Goal: Task Accomplishment & Management: Manage account settings

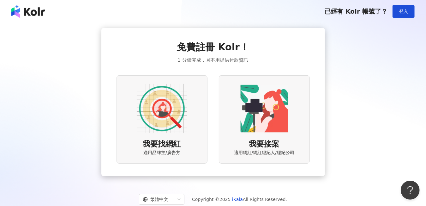
click at [274, 110] on img at bounding box center [264, 108] width 51 height 51
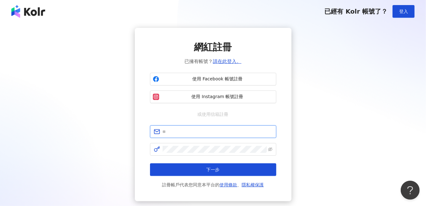
type input "**********"
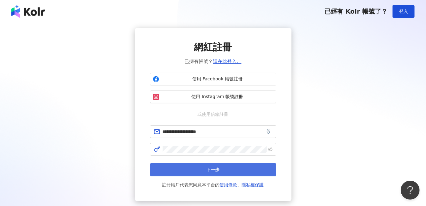
click at [222, 169] on button "下一步" at bounding box center [213, 169] width 126 height 13
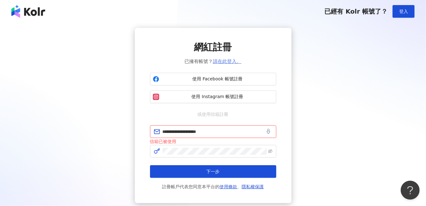
click at [221, 62] on link "請在此登入。" at bounding box center [227, 61] width 28 height 6
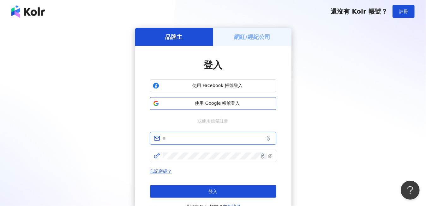
type input "**********"
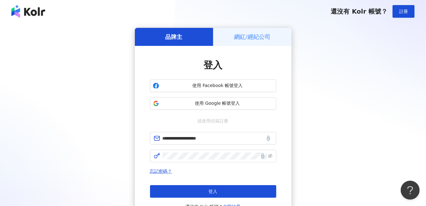
click at [229, 190] on button "登入" at bounding box center [213, 191] width 126 height 13
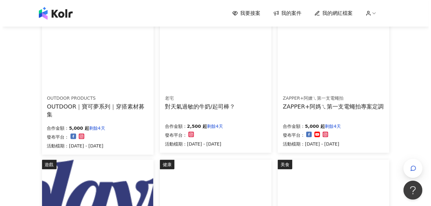
scroll to position [95, 0]
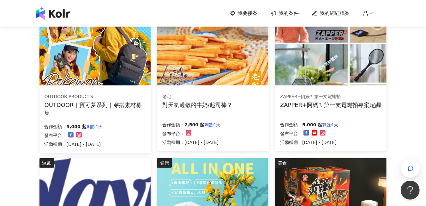
click at [112, 70] on img at bounding box center [94, 44] width 111 height 84
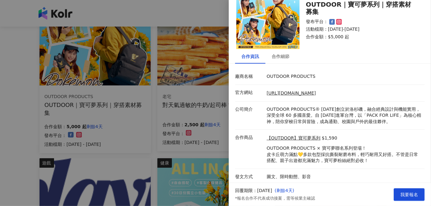
scroll to position [22, 0]
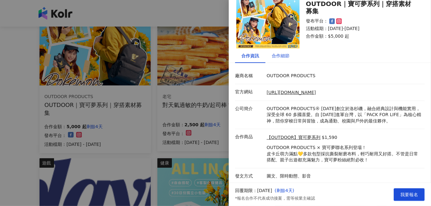
click at [284, 52] on div "合作細節" at bounding box center [281, 55] width 18 height 7
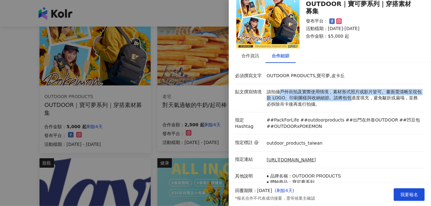
drag, startPoint x: 280, startPoint y: 89, endPoint x: 353, endPoint y: 95, distance: 73.2
click at [353, 95] on p "請拍攝戶外街拍及實際使用情境，素材形式照片或影片皆可。畫面需清晰呈現包款 LOGO、印刷圖樣與收納細節。請將包包適度填充，避免皺折或扁塌，並務必拆除吊卡後再進…" at bounding box center [344, 98] width 155 height 19
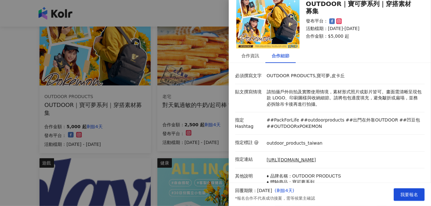
drag, startPoint x: 353, startPoint y: 95, endPoint x: 361, endPoint y: 108, distance: 15.7
click at [361, 108] on li "貼文撰寫情境 請拍攝戶外街拍及實際使用情境，素材形式照片或影片皆可。畫面需清晰呈現包款 LOGO、印刷圖樣與收納細節。請將包包適度填充，避免皺折或扁塌，並務必…" at bounding box center [329, 98] width 189 height 28
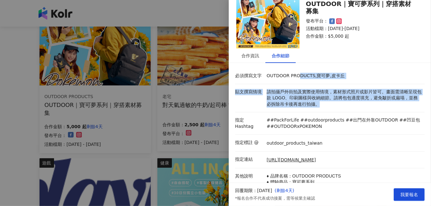
drag, startPoint x: 298, startPoint y: 75, endPoint x: 333, endPoint y: 103, distance: 44.4
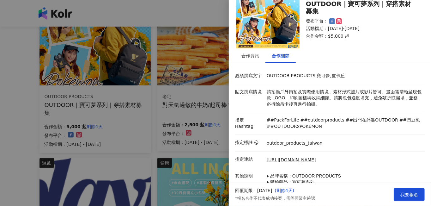
drag, startPoint x: 333, startPoint y: 103, endPoint x: 356, endPoint y: 140, distance: 43.9
click at [356, 140] on div "outdoor_products_taiwan" at bounding box center [344, 142] width 158 height 7
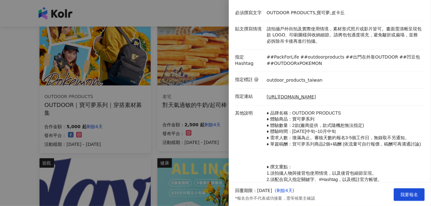
scroll to position [86, 0]
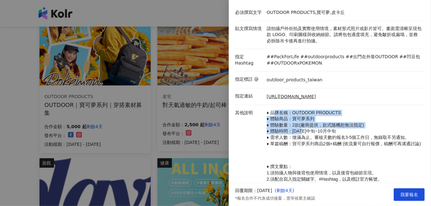
drag, startPoint x: 273, startPoint y: 111, endPoint x: 304, endPoint y: 132, distance: 37.3
click at [304, 132] on p "♦ 品牌名稱：OUTDOOR PRODUCTS ♦ 體驗商品：寶可夢系列 ♦ 體驗數量：2款(廠商提供，款式隨機恕無法指定) ♦ 體驗時間：[DATE]中旬~…" at bounding box center [344, 128] width 155 height 37
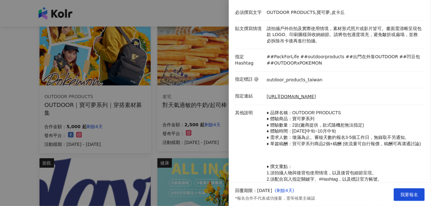
drag, startPoint x: 304, startPoint y: 132, endPoint x: 312, endPoint y: 140, distance: 11.8
click at [314, 141] on p "♦ 品牌名稱：OUTDOOR PRODUCTS ♦ 體驗商品：寶可夢系列 ♦ 體驗數量：2款(廠商提供，款式隨機恕無法指定) ♦ 體驗時間：[DATE]中旬~…" at bounding box center [344, 128] width 155 height 37
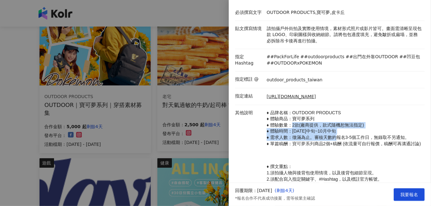
drag, startPoint x: 290, startPoint y: 123, endPoint x: 334, endPoint y: 140, distance: 47.1
click at [334, 140] on p "♦ 品牌名稱：OUTDOOR PRODUCTS ♦ 體驗商品：寶可夢系列 ♦ 體驗數量：2款(廠商提供，款式隨機恕無法指定) ♦ 體驗時間：[DATE]中旬~…" at bounding box center [344, 128] width 155 height 37
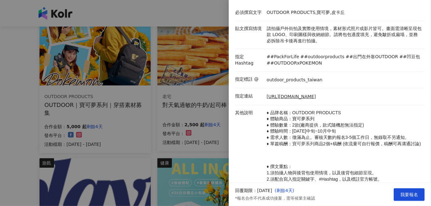
drag, startPoint x: 334, startPoint y: 140, endPoint x: 329, endPoint y: 153, distance: 14.0
click at [329, 147] on p "♦ 品牌名稱：OUTDOOR PRODUCTS ♦ 體驗商品：寶可夢系列 ♦ 體驗數量：2款(廠商提供，款式隨機恕無法指定) ♦ 體驗時間：[DATE]中旬~…" at bounding box center [344, 128] width 155 height 37
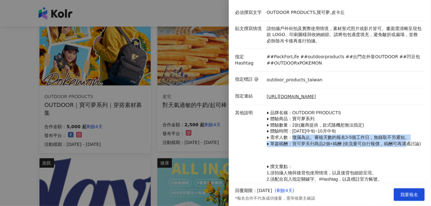
drag, startPoint x: 292, startPoint y: 139, endPoint x: 401, endPoint y: 148, distance: 109.9
click at [401, 147] on p "♦ 品牌名稱：OUTDOOR PRODUCTS ♦ 體驗商品：寶可夢系列 ♦ 體驗數量：2款(廠商提供，款式隨機恕無法指定) ♦ 體驗時間：[DATE]中旬~…" at bounding box center [344, 128] width 155 height 37
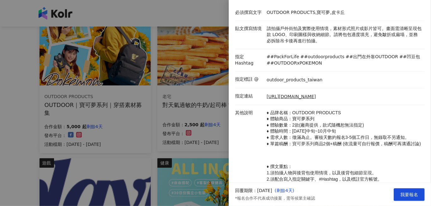
drag, startPoint x: 401, startPoint y: 148, endPoint x: 350, endPoint y: 157, distance: 52.2
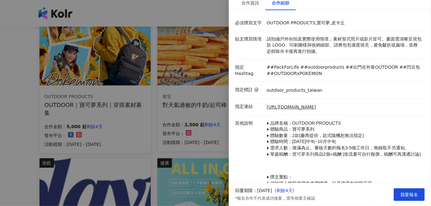
scroll to position [74, 0]
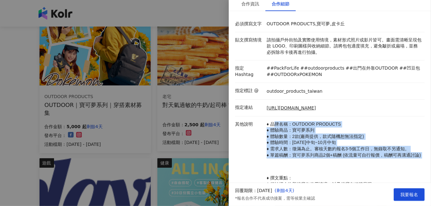
drag, startPoint x: 272, startPoint y: 123, endPoint x: 309, endPoint y: 169, distance: 58.8
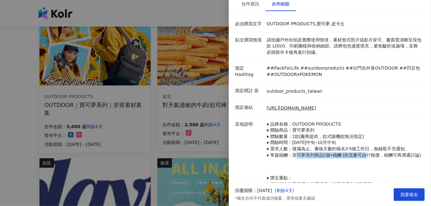
drag, startPoint x: 294, startPoint y: 157, endPoint x: 360, endPoint y: 159, distance: 66.7
click at [360, 158] on p "♦ 品牌名稱：OUTDOOR PRODUCTS ♦ 體驗商品：寶可夢系列 ♦ 體驗數量：2款(廠商提供，款式隨機恕無法指定) ♦ 體驗時間：[DATE]中旬~…" at bounding box center [344, 139] width 155 height 37
drag, startPoint x: 360, startPoint y: 159, endPoint x: 346, endPoint y: 173, distance: 20.3
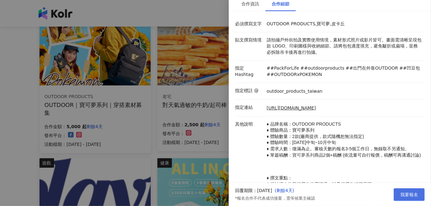
click at [412, 193] on span "我要報名" at bounding box center [409, 194] width 18 height 5
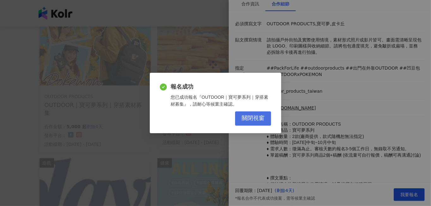
click at [250, 119] on span "關閉視窗" at bounding box center [253, 118] width 23 height 7
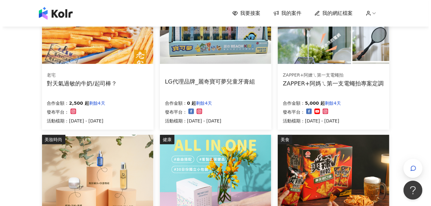
scroll to position [95, 0]
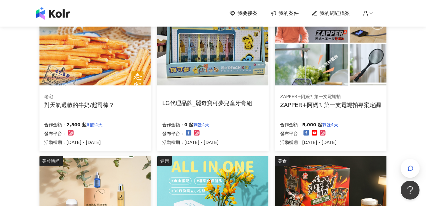
click at [332, 96] on div "ZAPPER+阿嬤ㄟ第一支電蠅拍" at bounding box center [330, 96] width 101 height 6
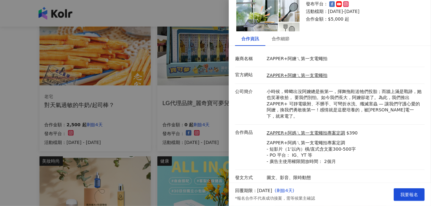
scroll to position [41, 0]
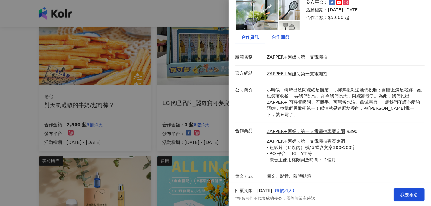
click at [280, 38] on div "合作細節" at bounding box center [281, 36] width 18 height 7
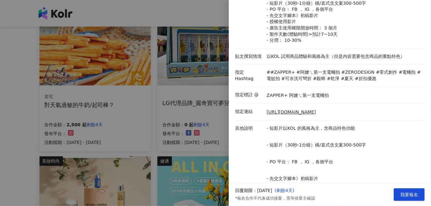
scroll to position [104, 0]
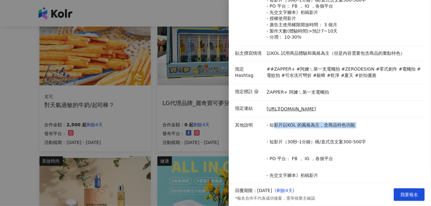
drag, startPoint x: 271, startPoint y: 129, endPoint x: 354, endPoint y: 134, distance: 82.6
click at [354, 134] on p "- 短影片以KOL 的風格為主，含商品特色功能 - 短影片（30秒-1分鐘）橫/直式含文案300-500字 - PO 平台： FB ， IG ，各個平台 - …" at bounding box center [344, 204] width 155 height 164
drag, startPoint x: 354, startPoint y: 134, endPoint x: 356, endPoint y: 154, distance: 20.7
click at [356, 154] on p "- 短影片以KOL 的風格為主，含商品特色功能 - 短影片（30秒-1分鐘）橫/直式含文案300-500字 - PO 平台： FB ， IG ，各個平台 - …" at bounding box center [344, 204] width 155 height 164
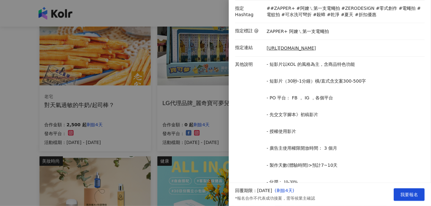
scroll to position [0, 0]
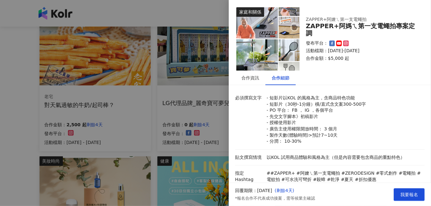
click at [203, 15] on div at bounding box center [215, 103] width 431 height 206
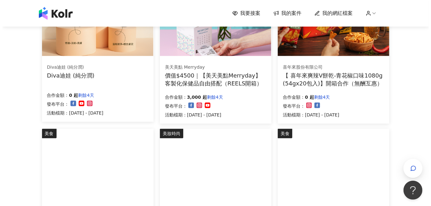
scroll to position [347, 0]
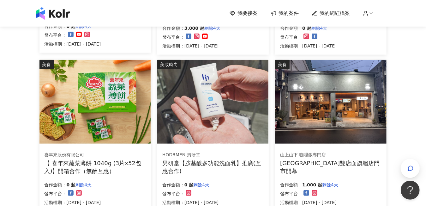
click at [344, 117] on img at bounding box center [330, 102] width 111 height 84
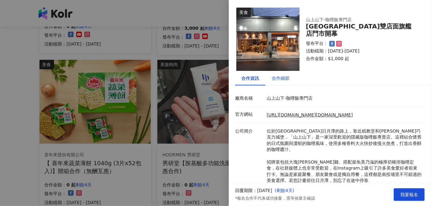
click at [282, 79] on div "合作細節" at bounding box center [281, 78] width 18 height 7
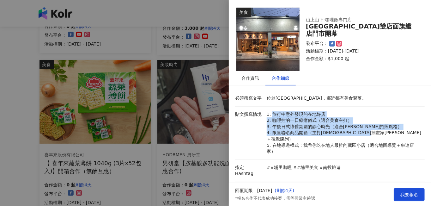
drag, startPoint x: 271, startPoint y: 112, endPoint x: 323, endPoint y: 139, distance: 58.3
click at [323, 139] on p "1. 旅行中意外發現的在地好店 2. 咖哩控的一日療癒儀式（適合美食主打） 3. 午後日式懷舊氛圍的靜心時光（適合[PERSON_NAME]拍照風格） 4. …" at bounding box center [344, 132] width 155 height 43
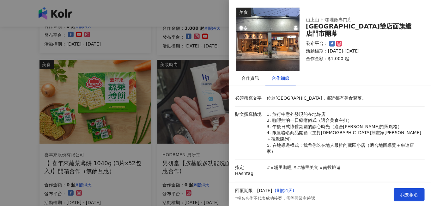
drag, startPoint x: 323, startPoint y: 139, endPoint x: 326, endPoint y: 149, distance: 10.5
click at [326, 149] on li "貼文撰寫情境 1. 旅行中意外發現的在地好店 2. 咖哩控的一日療癒儀式（適合美食主打） 3. 午後日式懷舊氛圍的靜心時光（適合[PERSON_NAME]拍照…" at bounding box center [329, 132] width 189 height 53
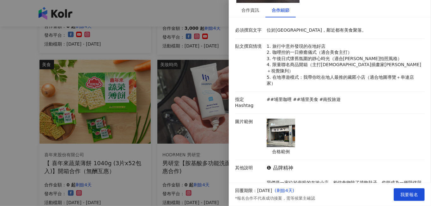
scroll to position [95, 0]
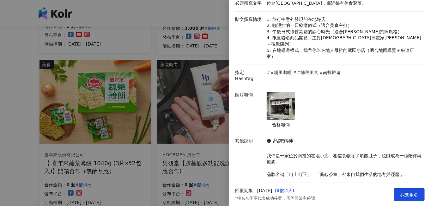
click at [189, 10] on div at bounding box center [215, 103] width 431 height 206
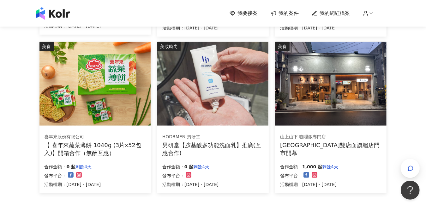
scroll to position [411, 0]
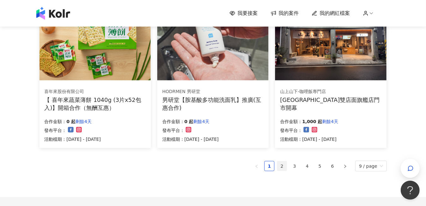
click at [285, 164] on link "2" at bounding box center [281, 165] width 9 height 9
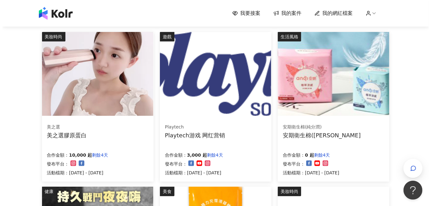
scroll to position [63, 0]
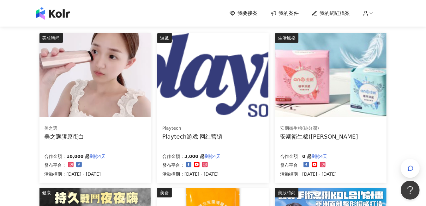
click at [99, 95] on img at bounding box center [94, 75] width 111 height 84
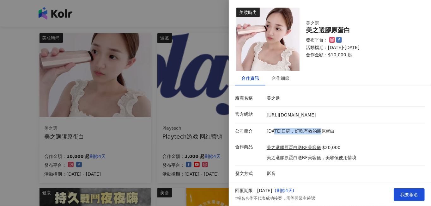
drag, startPoint x: 274, startPoint y: 130, endPoint x: 342, endPoint y: 137, distance: 68.5
click at [342, 137] on li "公司簡介 [DATE]口碑，好吃有效的膠原蛋白" at bounding box center [329, 131] width 189 height 16
drag, startPoint x: 342, startPoint y: 137, endPoint x: 376, endPoint y: 162, distance: 42.4
click at [376, 162] on li "合作商品 美之選膠原蛋白送RF美容儀 $20,000 美之選膠原蛋白送RF美容儀，美容儀使用情境" at bounding box center [329, 152] width 189 height 27
click at [280, 80] on div "合作細節" at bounding box center [281, 78] width 18 height 7
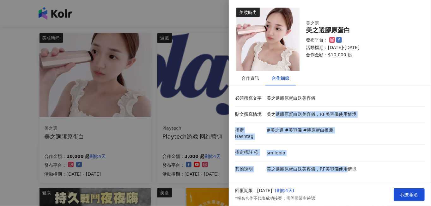
drag, startPoint x: 276, startPoint y: 113, endPoint x: 346, endPoint y: 160, distance: 84.3
click at [346, 160] on div "必須撰寫文字 美之選膠原蛋白送美容儀 貼文撰寫情境 美之選膠原蛋白送美容儀，RF美容儀使用情境 指定 Hashtag #美之選 #美容儀 #膠原蛋白推薦 指定…" at bounding box center [329, 138] width 189 height 97
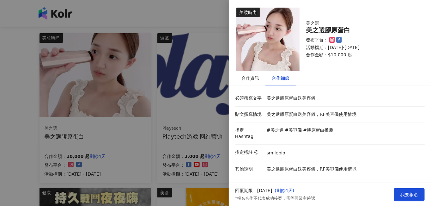
drag, startPoint x: 346, startPoint y: 160, endPoint x: 335, endPoint y: 181, distance: 23.3
click at [335, 181] on div "美妝時尚 美之選 美之選膠原蛋白 發布平台： 活動檔期：[DATE]-[DATE] 合作金額： $10,000 起 合作資訊 合作細節 廠商名稱 美之選 官方…" at bounding box center [330, 91] width 202 height 183
drag, startPoint x: 315, startPoint y: 161, endPoint x: 352, endPoint y: 166, distance: 37.0
click at [352, 166] on p "美之選膠原蛋白送美容儀，RF美容儀使用情境" at bounding box center [344, 174] width 155 height 17
drag, startPoint x: 352, startPoint y: 166, endPoint x: 304, endPoint y: 179, distance: 49.1
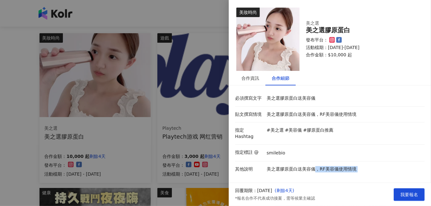
click at [307, 180] on li "其他說明 美之選膠原蛋白送美容儀，RF美容儀使用情境" at bounding box center [329, 174] width 189 height 26
drag, startPoint x: 271, startPoint y: 160, endPoint x: 328, endPoint y: 162, distance: 57.2
click at [328, 166] on p "美之選膠原蛋白送美容儀，RF美容儀使用情境" at bounding box center [344, 169] width 155 height 6
drag, startPoint x: 328, startPoint y: 162, endPoint x: 330, endPoint y: 177, distance: 14.6
click at [330, 177] on li "其他說明 美之選膠原蛋白送美容儀，RF美容儀使用情境" at bounding box center [329, 174] width 189 height 26
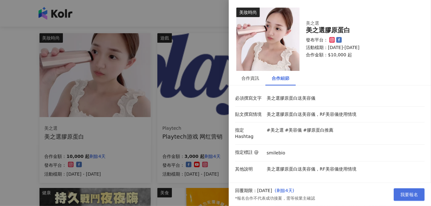
click at [413, 195] on span "我要報名" at bounding box center [409, 194] width 18 height 5
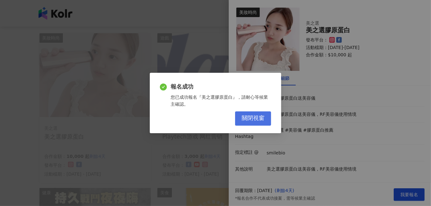
click at [263, 117] on span "關閉視窗" at bounding box center [253, 118] width 23 height 7
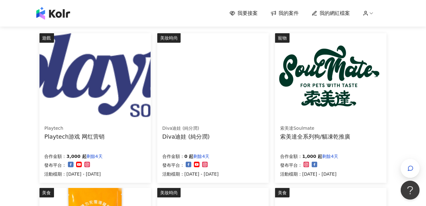
click at [332, 95] on img at bounding box center [330, 75] width 111 height 84
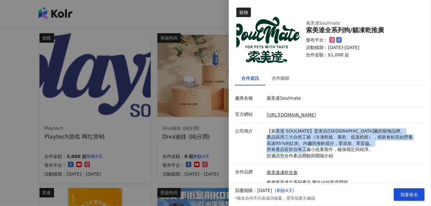
drag, startPoint x: 277, startPoint y: 132, endPoint x: 371, endPoint y: 150, distance: 96.4
click at [371, 150] on p "【索美達 SOULMATE】是來自[GEOGRAPHIC_DATA]蘭的寵物品牌。 產品採用三大自然工藝（冷凍乾燥、風乾、低溫烘焙），保留食材原始營養 高達9…" at bounding box center [344, 143] width 155 height 31
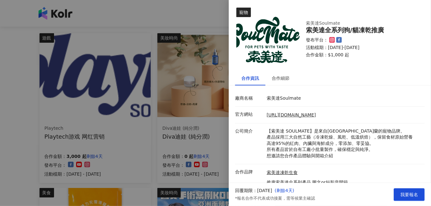
drag, startPoint x: 371, startPoint y: 151, endPoint x: 368, endPoint y: 165, distance: 14.9
click at [368, 165] on li "合作品牌 索美達凍乾生食 推廣索美達全系列產品 圖文or短影音開箱 ⭐凍乾主食 ⭐鮮食肉片 ⭐烘焙糧+肉片" at bounding box center [329, 186] width 189 height 45
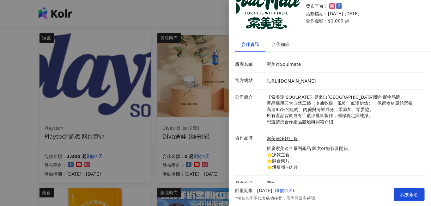
scroll to position [41, 0]
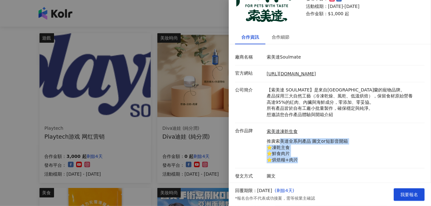
drag, startPoint x: 279, startPoint y: 142, endPoint x: 367, endPoint y: 144, distance: 87.8
click at [367, 144] on div "索美達凍乾生食 推廣索美達全系列產品 圖文or短影音開箱 ⭐凍乾主食 ⭐鮮食肉片 ⭐烘焙糧+肉片" at bounding box center [344, 145] width 158 height 35
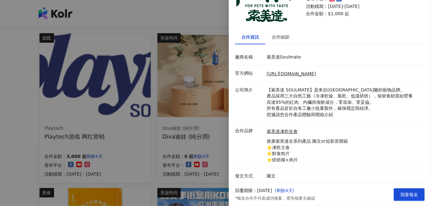
drag, startPoint x: 367, startPoint y: 144, endPoint x: 354, endPoint y: 156, distance: 17.2
click at [354, 156] on div "索美達凍乾生食 推廣索美達全系列產品 圖文or短影音開箱 ⭐凍乾主食 ⭐鮮食肉片 ⭐烘焙糧+肉片" at bounding box center [344, 145] width 158 height 35
click at [288, 38] on div "合作細節" at bounding box center [281, 36] width 18 height 7
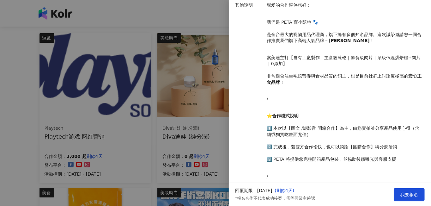
scroll to position [199, 0]
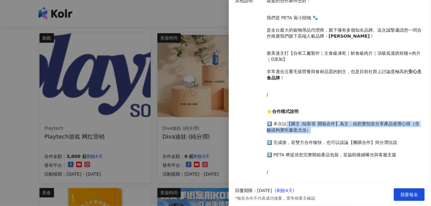
drag, startPoint x: 286, startPoint y: 118, endPoint x: 381, endPoint y: 126, distance: 95.4
click at [381, 126] on p "⭐ 合作模式說明 1️⃣ 本次以【圖文 /短影音 開箱合作】為主，由您實拍並分享產品使用心得（含貓或狗實吃畫面尤佳） 2️⃣ 完成後，若雙方合作愉快，也可以談…" at bounding box center [344, 133] width 155 height 50
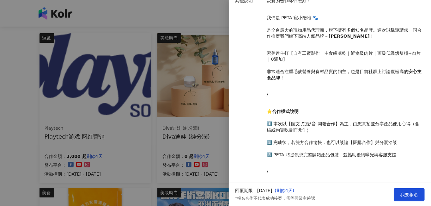
drag, startPoint x: 381, startPoint y: 126, endPoint x: 353, endPoint y: 129, distance: 28.2
click at [355, 128] on p "⭐ 合作模式說明 1️⃣ 本次以【圖文 /短影音 開箱合作】為主，由您實拍並分享產品使用心得（含貓或狗實吃畫面尤佳） 2️⃣ 完成後，若雙方合作愉快，也可以談…" at bounding box center [344, 133] width 155 height 50
drag, startPoint x: 296, startPoint y: 138, endPoint x: 399, endPoint y: 139, distance: 103.0
click at [399, 139] on p "⭐ 合作模式說明 1️⃣ 本次以【圖文 /短影音 開箱合作】為主，由您實拍並分享產品使用心得（含貓或狗實吃畫面尤佳） 2️⃣ 完成後，若雙方合作愉快，也可以談…" at bounding box center [344, 133] width 155 height 50
drag, startPoint x: 399, startPoint y: 139, endPoint x: 368, endPoint y: 149, distance: 32.5
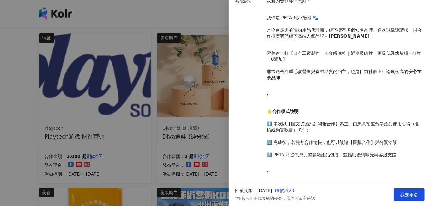
click at [368, 149] on p "⭐ 合作模式說明 1️⃣ 本次以【圖文 /短影音 開箱合作】為主，由您實拍並分享產品使用心得（含貓或狗實吃畫面尤佳） 2️⃣ 完成後，若雙方合作愉快，也可以談…" at bounding box center [344, 133] width 155 height 50
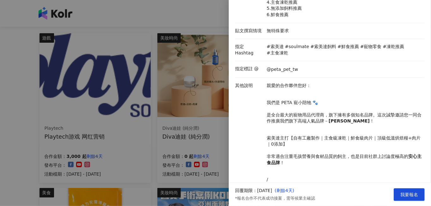
scroll to position [85, 0]
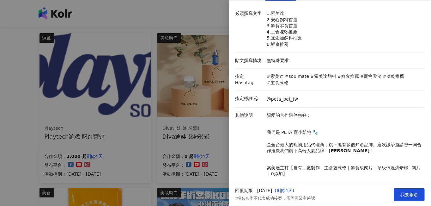
click at [198, 18] on div at bounding box center [215, 103] width 431 height 206
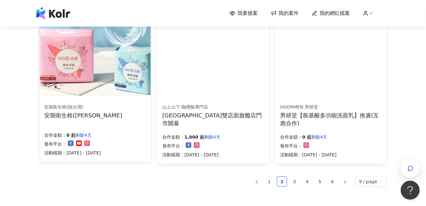
scroll to position [411, 0]
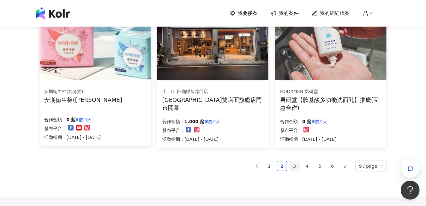
click at [294, 164] on link "3" at bounding box center [294, 165] width 9 height 9
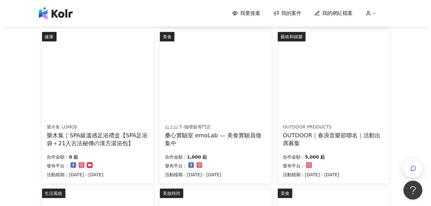
scroll to position [222, 0]
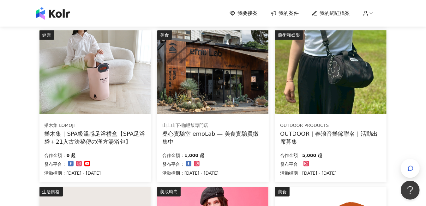
click at [352, 98] on img at bounding box center [330, 72] width 111 height 84
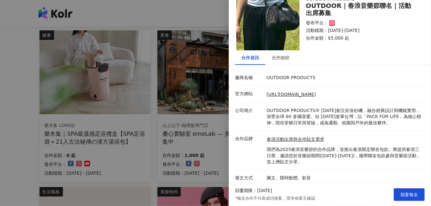
scroll to position [22, 0]
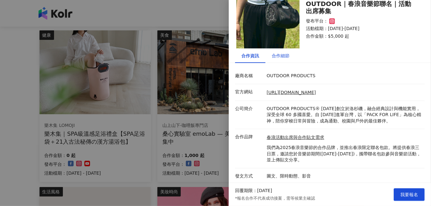
click at [280, 53] on div "合作細節" at bounding box center [281, 55] width 18 height 7
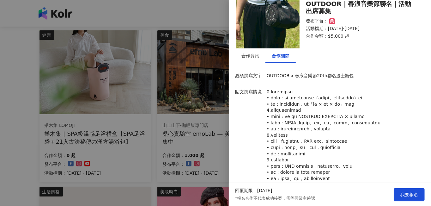
drag, startPoint x: 276, startPoint y: 90, endPoint x: 336, endPoint y: 109, distance: 62.4
click at [335, 109] on p at bounding box center [344, 135] width 155 height 93
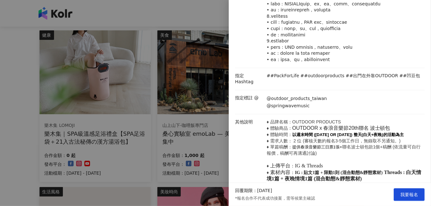
scroll to position [180, 0]
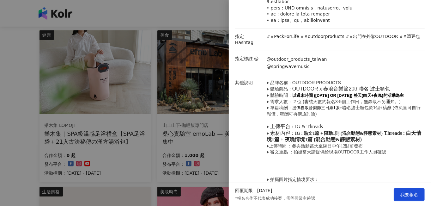
drag, startPoint x: 354, startPoint y: 92, endPoint x: 393, endPoint y: 92, distance: 39.2
click at [393, 92] on p "♦ 品牌名稱：OUTDOOR PRODUCTS ♦ 體驗商品： OUTDOOR x 春浪音樂節20th聯名 波士頓包 ♦ 體驗時間： 以週末時間 ([DATE…" at bounding box center [344, 117] width 155 height 75
click at [382, 113] on span "聯名波士頓包款1個+稿酬 (依流量可自行報價，稿酬可再溝通討論) ♦" at bounding box center [344, 117] width 154 height 24
drag, startPoint x: 324, startPoint y: 96, endPoint x: 352, endPoint y: 95, distance: 27.2
click at [352, 91] on span "OUTDOOR x 春浪音樂節20th聯名" at bounding box center [330, 88] width 76 height 5
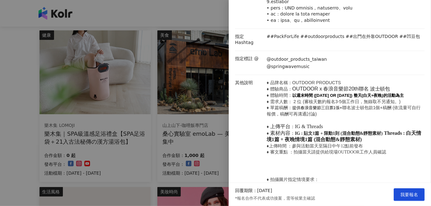
drag, startPoint x: 352, startPoint y: 95, endPoint x: 359, endPoint y: 115, distance: 21.2
click at [359, 115] on span "聯名波士頓包款1個+稿酬 (依流量可自行報價，稿酬可再溝通討論) ♦" at bounding box center [344, 117] width 154 height 24
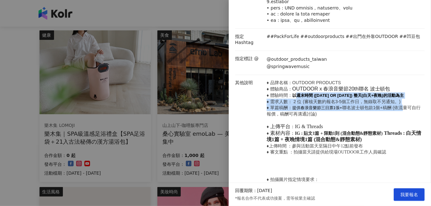
drag, startPoint x: 297, startPoint y: 101, endPoint x: 402, endPoint y: 113, distance: 106.1
click at [402, 113] on p "♦ 品牌名稱：OUTDOOR PRODUCTS ♦ 體驗商品： OUTDOOR x 春浪音樂節20th聯名 波士頓包 ♦ 體驗時間： 以週末時間 ([DATE…" at bounding box center [344, 117] width 155 height 75
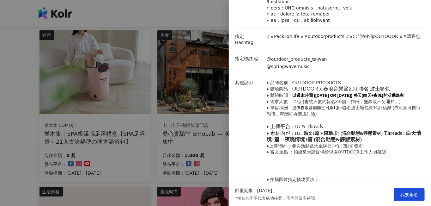
drag, startPoint x: 402, startPoint y: 113, endPoint x: 380, endPoint y: 129, distance: 27.0
click at [380, 129] on p "♦ 品牌名稱：OUTDOOR PRODUCTS ♦ 體驗商品： OUTDOOR x 春浪音樂節20th聯名 波士頓包 ♦ 體驗時間： 以週末時間 ([DATE…" at bounding box center [344, 117] width 155 height 75
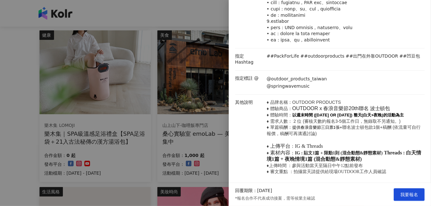
scroll to position [86, 0]
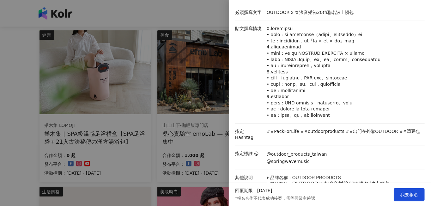
click at [368, 111] on p at bounding box center [344, 72] width 155 height 93
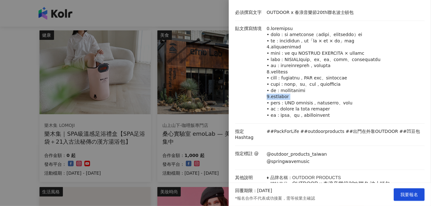
click at [368, 111] on p at bounding box center [344, 72] width 155 height 93
drag, startPoint x: 300, startPoint y: 47, endPoint x: 400, endPoint y: 47, distance: 99.8
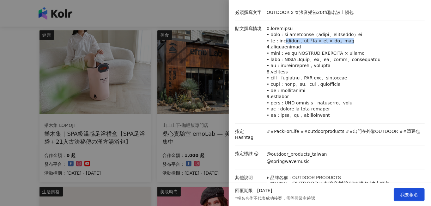
click at [400, 47] on p at bounding box center [344, 72] width 155 height 93
drag, startPoint x: 400, startPoint y: 47, endPoint x: 395, endPoint y: 51, distance: 6.7
click at [399, 50] on p at bounding box center [344, 72] width 155 height 93
drag, startPoint x: 275, startPoint y: 60, endPoint x: 356, endPoint y: 60, distance: 81.2
click at [356, 60] on p at bounding box center [344, 72] width 155 height 93
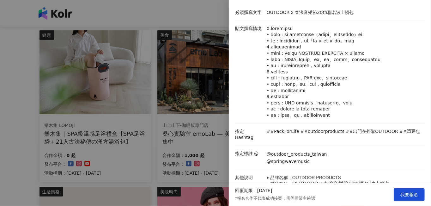
drag, startPoint x: 356, startPoint y: 60, endPoint x: 394, endPoint y: 85, distance: 45.3
click at [400, 84] on p at bounding box center [344, 72] width 155 height 93
drag, startPoint x: 342, startPoint y: 66, endPoint x: 395, endPoint y: 66, distance: 52.7
click at [395, 66] on p at bounding box center [344, 72] width 155 height 93
drag, startPoint x: 395, startPoint y: 66, endPoint x: 402, endPoint y: 77, distance: 13.4
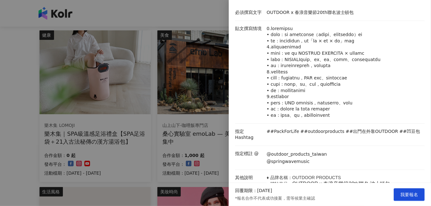
click at [402, 77] on p at bounding box center [344, 72] width 155 height 93
drag, startPoint x: 297, startPoint y: 89, endPoint x: 350, endPoint y: 91, distance: 53.7
click at [350, 91] on p at bounding box center [344, 72] width 155 height 93
drag, startPoint x: 351, startPoint y: 91, endPoint x: 397, endPoint y: 95, distance: 46.3
click at [397, 95] on p at bounding box center [344, 72] width 155 height 93
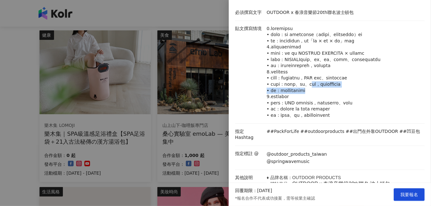
drag, startPoint x: 334, startPoint y: 94, endPoint x: 396, endPoint y: 101, distance: 62.6
click at [396, 101] on p at bounding box center [344, 72] width 155 height 93
drag, startPoint x: 396, startPoint y: 101, endPoint x: 378, endPoint y: 108, distance: 19.3
click at [378, 108] on p at bounding box center [344, 72] width 155 height 93
drag, startPoint x: 269, startPoint y: 107, endPoint x: 349, endPoint y: 119, distance: 80.8
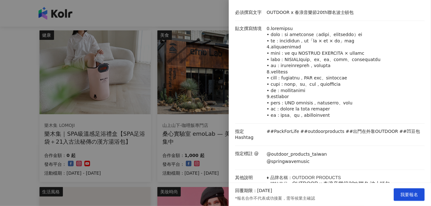
click at [349, 118] on p at bounding box center [344, 72] width 155 height 93
click at [379, 118] on p at bounding box center [344, 72] width 155 height 93
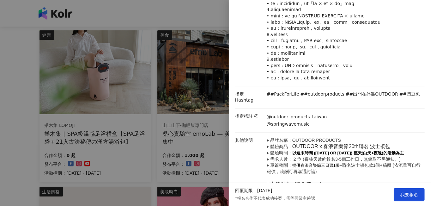
scroll to position [149, 0]
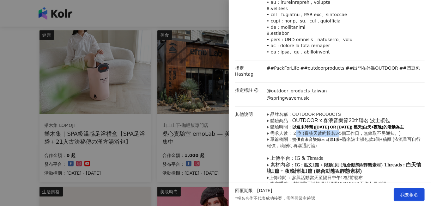
drag, startPoint x: 294, startPoint y: 141, endPoint x: 339, endPoint y: 139, distance: 44.9
click at [339, 139] on span "♦ 需求人數： 2 位 (審核天數約報名3-5個工作日，無錄取不另通知。) ♦ 單篇稿酬：" at bounding box center [334, 135] width 134 height 11
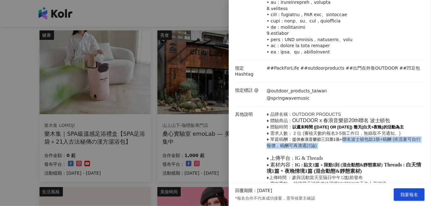
drag, startPoint x: 339, startPoint y: 139, endPoint x: 335, endPoint y: 156, distance: 17.8
click at [336, 157] on p "♦ 品牌名稱：OUTDOOR PRODUCTS ♦ 體驗商品： OUTDOOR x 春浪音樂節20th聯名 波士頓包 ♦ 體驗時間： 以週末時間 ([DATE…" at bounding box center [344, 148] width 155 height 75
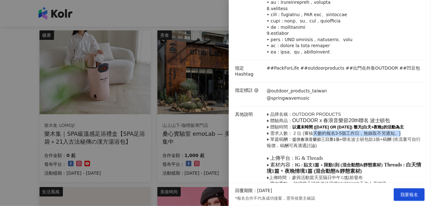
drag, startPoint x: 312, startPoint y: 139, endPoint x: 404, endPoint y: 140, distance: 91.6
click at [404, 140] on p "♦ 品牌名稱：OUTDOOR PRODUCTS ♦ 體驗商品： OUTDOOR x 春浪音樂節20th聯名 波士頓包 ♦ 體驗時間： 以週末時間 ([DATE…" at bounding box center [344, 148] width 155 height 75
drag, startPoint x: 404, startPoint y: 140, endPoint x: 378, endPoint y: 154, distance: 29.5
click at [378, 154] on p "♦ 品牌名稱：OUTDOOR PRODUCTS ♦ 體驗商品： OUTDOOR x 春浪音樂節20th聯名 波士頓包 ♦ 體驗時間： 以週末時間 ([DATE…" at bounding box center [344, 148] width 155 height 75
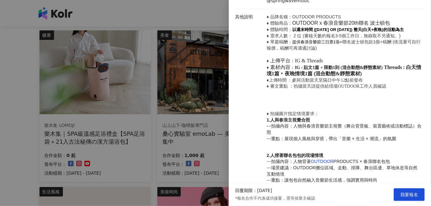
scroll to position [275, 0]
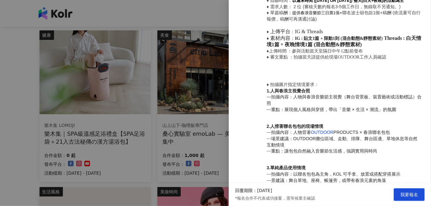
click at [217, 120] on div at bounding box center [215, 103] width 431 height 206
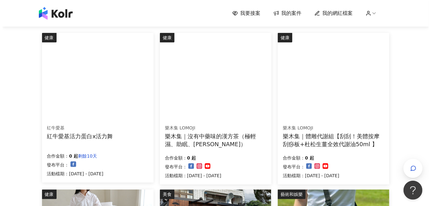
scroll to position [62, 0]
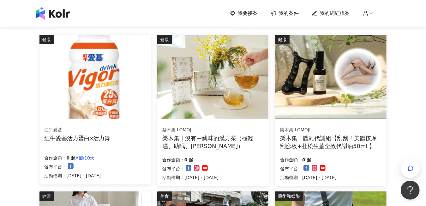
click at [204, 85] on img at bounding box center [212, 77] width 111 height 84
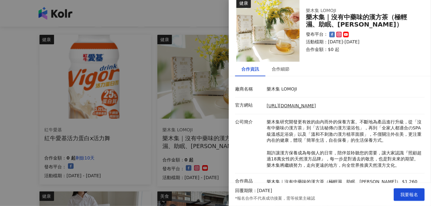
scroll to position [0, 0]
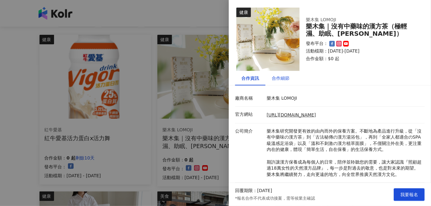
click at [278, 79] on div "合作細節" at bounding box center [281, 78] width 18 height 7
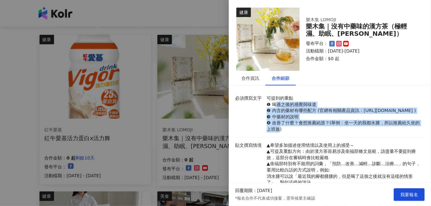
drag, startPoint x: 276, startPoint y: 105, endPoint x: 309, endPoint y: 132, distance: 43.1
click at [309, 132] on p "可提到的重點 ❶ 喝過之後的感覺與味道 ❷ 內含的藥材有哪些配方 (官網有相關產品資訊：[URL][DOMAIN_NAME] ) ❸ 中藥材的說明 ❹ 改善了…" at bounding box center [344, 113] width 155 height 37
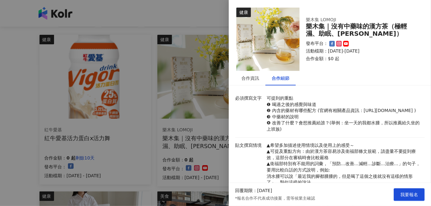
drag, startPoint x: 309, startPoint y: 132, endPoint x: 303, endPoint y: 134, distance: 6.1
click at [303, 132] on p "可提到的重點 ❶ 喝過之後的感覺與味道 ❷ 內含的藥材有哪些配方 (官網有相關產品資訊：[URL][DOMAIN_NAME] ) ❸ 中藥材的說明 ❹ 改善了…" at bounding box center [344, 113] width 155 height 37
drag, startPoint x: 274, startPoint y: 104, endPoint x: 341, endPoint y: 135, distance: 73.9
click at [341, 132] on p "可提到的重點 ❶ 喝過之後的感覺與味道 ❷ 內含的藥材有哪些配方 (官網有相關產品資訊：[URL][DOMAIN_NAME] ) ❸ 中藥材的說明 ❹ 改善了…" at bounding box center [344, 113] width 155 height 37
drag, startPoint x: 341, startPoint y: 135, endPoint x: 339, endPoint y: 141, distance: 6.4
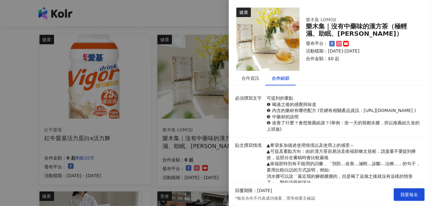
click at [339, 137] on li "必須撰寫文字 可提到的重點 ❶ 喝過之後的感覺與味道 ❷ 內含的藥材有哪些配方 (官網有相關產品資訊：[URL][DOMAIN_NAME] ) ❸ 中藥材的說…" at bounding box center [329, 113] width 189 height 47
click at [320, 137] on li "必須撰寫文字 可提到的重點 ❶ 喝過之後的感覺與味道 ❷ 內含的藥材有哪些配方 (官網有相關產品資訊：[URL][DOMAIN_NAME] ) ❸ 中藥材的說…" at bounding box center [329, 113] width 189 height 47
click at [322, 155] on p "▲希望多加描述使用情境以及使用上的感受～ ▲可提及重點方向：由於漢方茶容易涉及衛福部條文規範，請盡量不要提到療效，這部分在審稿時會比較嚴格 ▲衛福部特別有不能…" at bounding box center [344, 163] width 155 height 43
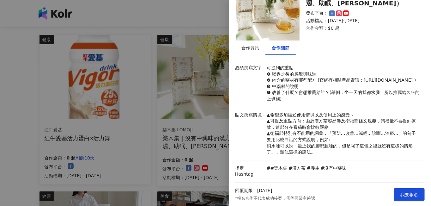
scroll to position [32, 0]
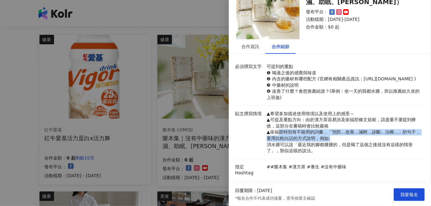
drag, startPoint x: 277, startPoint y: 139, endPoint x: 354, endPoint y: 144, distance: 76.6
click at [354, 144] on p "▲希望多加描述使用情境以及使用上的感受～ ▲可提及重點方向：由於漢方茶容易涉及衛福部條文規範，請盡量不要提到療效，這部分在審稿時會比較嚴格 ▲衛福部特別有不能…" at bounding box center [344, 132] width 155 height 43
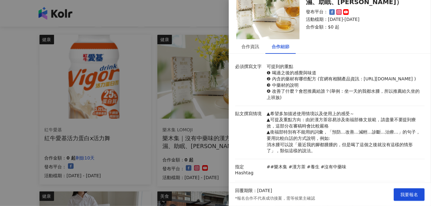
drag, startPoint x: 354, startPoint y: 144, endPoint x: 354, endPoint y: 155, distance: 11.1
click at [354, 154] on p "▲希望多加描述使用情境以及使用上的感受～ ▲可提及重點方向：由於漢方茶容易涉及衛福部條文規範，請盡量不要提到療效，這部分在審稿時會比較嚴格 ▲衛福部特別有不能…" at bounding box center [344, 132] width 155 height 43
click at [337, 154] on p "▲希望多加描述使用情境以及使用上的感受～ ▲可提及重點方向：由於漢方茶容易涉及衛福部條文規範，請盡量不要提到療效，這部分在審稿時會比較嚴格 ▲衛福部特別有不能…" at bounding box center [344, 132] width 155 height 43
drag, startPoint x: 303, startPoint y: 150, endPoint x: 371, endPoint y: 149, distance: 68.2
click at [371, 149] on p "▲希望多加描述使用情境以及使用上的感受～ ▲可提及重點方向：由於漢方茶容易涉及衛福部條文規範，請盡量不要提到療效，這部分在審稿時會比較嚴格 ▲衛福部特別有不能…" at bounding box center [344, 132] width 155 height 43
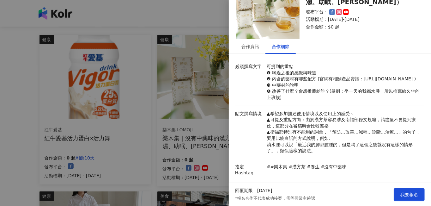
drag, startPoint x: 371, startPoint y: 149, endPoint x: 348, endPoint y: 165, distance: 28.6
click at [350, 167] on li "指定 Hashtag ##樂木集 #漢方茶 #養生 #沒有中藥味" at bounding box center [329, 170] width 189 height 22
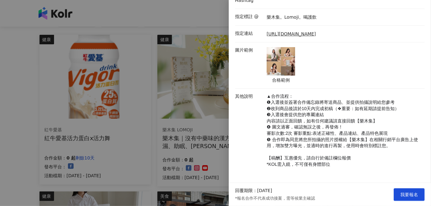
scroll to position [208, 0]
drag, startPoint x: 298, startPoint y: 157, endPoint x: 353, endPoint y: 168, distance: 56.7
click at [353, 168] on p "▲合作流程： ❶入選後並簽署合作備忘錄將寄送商品、並提供拍攝說明給您參考 ❷收到商品後請於10天內完成初稿（❖重要：如有延期請提前告知） ❸入選後會提供您的專…" at bounding box center [344, 135] width 155 height 85
drag, startPoint x: 353, startPoint y: 168, endPoint x: 345, endPoint y: 176, distance: 11.6
click at [345, 176] on p "▲合作流程： ❶入選後並簽署合作備忘錄將寄送商品、並提供拍攝說明給您參考 ❷收到商品後請於10天內完成初稿（❖重要：如有延期請提前告知） ❸入選後會提供您的專…" at bounding box center [344, 135] width 155 height 85
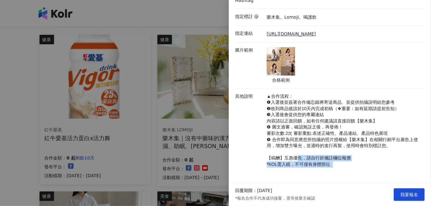
click at [326, 174] on p "▲合作流程： ❶入選後並簽署合作備忘錄將寄送商品、並提供拍攝說明給您參考 ❷收到商品後請於10天內完成初稿（❖重要：如有延期請提前告知） ❸入選後會提供您的專…" at bounding box center [344, 135] width 155 height 85
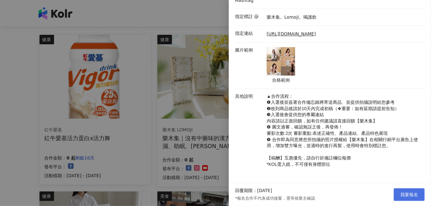
click at [409, 193] on span "我要報名" at bounding box center [409, 194] width 18 height 5
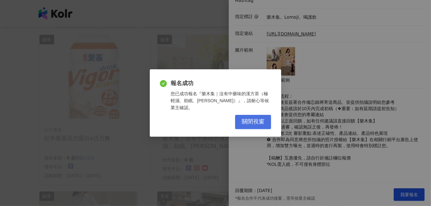
click at [249, 121] on span "關閉視窗" at bounding box center [253, 121] width 23 height 7
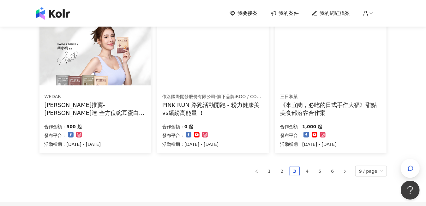
scroll to position [411, 0]
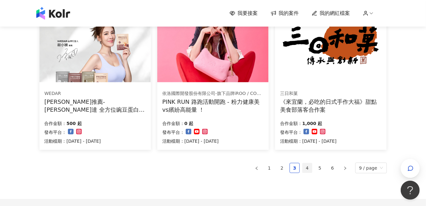
click at [308, 167] on link "4" at bounding box center [307, 167] width 9 height 9
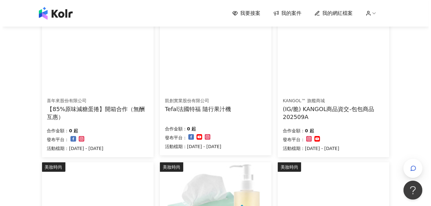
scroll to position [221, 0]
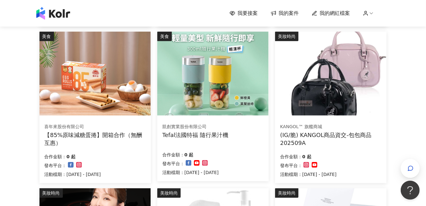
click at [231, 75] on img at bounding box center [212, 74] width 111 height 84
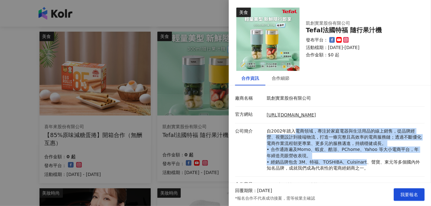
drag, startPoint x: 292, startPoint y: 128, endPoint x: 365, endPoint y: 161, distance: 80.9
click at [365, 161] on p "自2002年踏入電商領域，專注於家庭電器與生活用品的線上銷售，從品牌經營、視覺設計到後端物流，打造一條完整且高效率的電商服務鏈；透過不斷優化電商作業流程朝更專…" at bounding box center [344, 149] width 155 height 43
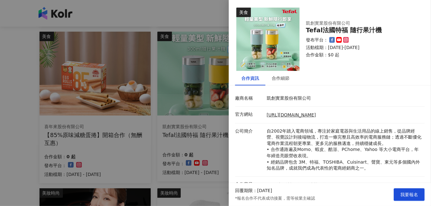
drag, startPoint x: 365, startPoint y: 161, endPoint x: 402, endPoint y: 159, distance: 36.4
click at [402, 159] on p "自2002年踏入電商領域，專注於家庭電器與生活用品的線上銷售，從品牌經營、視覺設計到後端物流，打造一條完整且高效率的電商服務鏈；透過不斷優化電商作業流程朝更專…" at bounding box center [344, 149] width 155 height 43
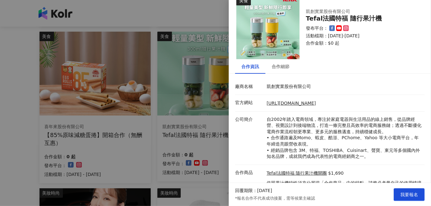
scroll to position [41, 0]
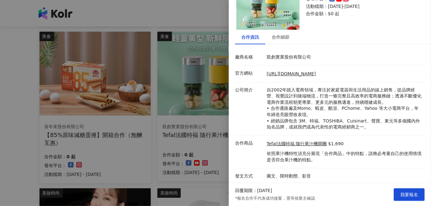
click at [214, 147] on div at bounding box center [215, 103] width 431 height 206
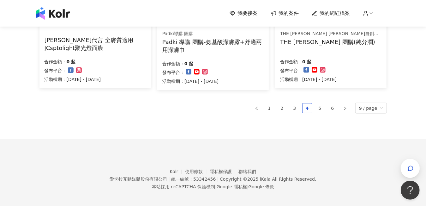
scroll to position [472, 0]
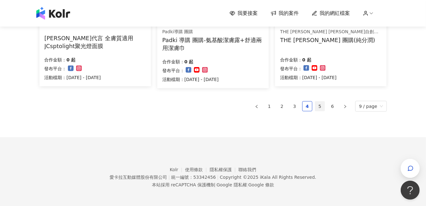
click at [324, 103] on link "5" at bounding box center [319, 105] width 9 height 9
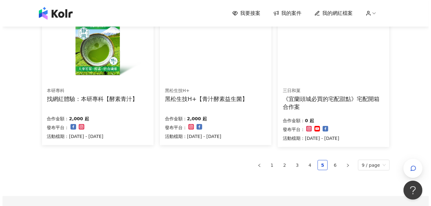
scroll to position [409, 0]
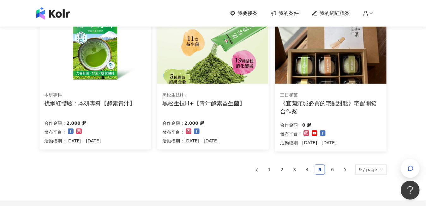
click at [352, 81] on img at bounding box center [330, 42] width 111 height 84
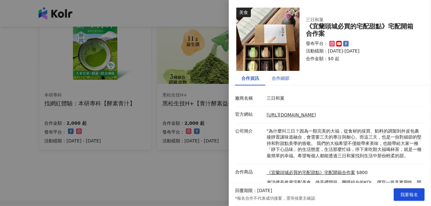
click at [284, 79] on div "合作細節" at bounding box center [281, 78] width 18 height 7
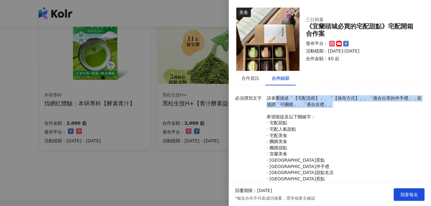
drag, startPoint x: 274, startPoint y: 98, endPoint x: 364, endPoint y: 103, distance: 89.8
click at [364, 103] on p "請著重描述「【宅配流程】」、「【保存方式】」、「適合分享的伴手禮」，並強調「可團購」、「適合送禮」。 希望能提及以下關鍵字： · 宅配甜點 · 宅配人氣甜點 …" at bounding box center [344, 147] width 155 height 105
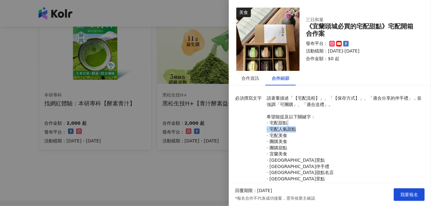
drag, startPoint x: 364, startPoint y: 103, endPoint x: 360, endPoint y: 126, distance: 23.3
click at [360, 126] on p "請著重描述「【宅配流程】」、「【保存方式】」、「適合分享的伴手禮」，並強調「可團購」、「適合送禮」。 希望能提及以下關鍵字： · 宅配甜點 · 宅配人氣甜點 …" at bounding box center [344, 147] width 155 height 105
drag, startPoint x: 360, startPoint y: 126, endPoint x: 325, endPoint y: 125, distance: 35.7
click at [325, 125] on p "請著重描述「【宅配流程】」、「【保存方式】」、「適合分享的伴手禮」，並強調「可團購」、「適合送禮」。 希望能提及以下關鍵字： · 宅配甜點 · 宅配人氣甜點 …" at bounding box center [344, 147] width 155 height 105
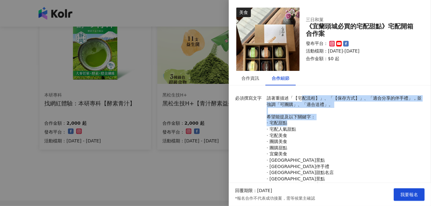
drag, startPoint x: 297, startPoint y: 99, endPoint x: 384, endPoint y: 123, distance: 90.6
click at [384, 123] on p "請著重描述「【宅配流程】」、「【保存方式】」、「適合分享的伴手禮」，並強調「可團購」、「適合送禮」。 希望能提及以下關鍵字： · 宅配甜點 · 宅配人氣甜點 …" at bounding box center [344, 147] width 155 height 105
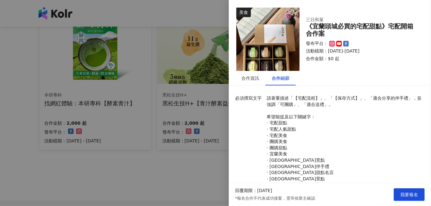
drag, startPoint x: 384, startPoint y: 123, endPoint x: 370, endPoint y: 141, distance: 22.4
click at [370, 141] on p "請著重描述「【宅配流程】」、「【保存方式】」、「適合分享的伴手禮」，並強調「可團購」、「適合送禮」。 希望能提及以下關鍵字： · 宅配甜點 · 宅配人氣甜點 …" at bounding box center [344, 147] width 155 height 105
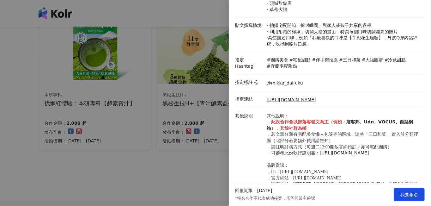
scroll to position [189, 0]
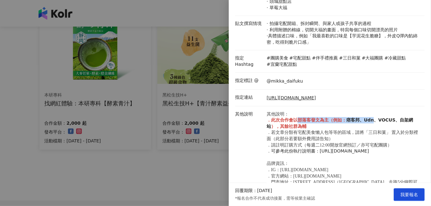
drag, startPoint x: 292, startPoint y: 119, endPoint x: 372, endPoint y: 119, distance: 79.9
click at [372, 119] on p "其他說明： ． 此次合作會以部落客發文為主（例如： 痞客邦、Udn、VOCUS、自架網站 ），其餘社群為輔 ．若文章分類有宅配美食懶人包等等的區域，請將「三日…" at bounding box center [344, 151] width 155 height 81
drag, startPoint x: 372, startPoint y: 119, endPoint x: 398, endPoint y: 122, distance: 25.5
click at [398, 122] on strong "痞客邦、Udn、VOCUS、自架網站" at bounding box center [340, 122] width 147 height 11
drag, startPoint x: 274, startPoint y: 125, endPoint x: 347, endPoint y: 123, distance: 73.6
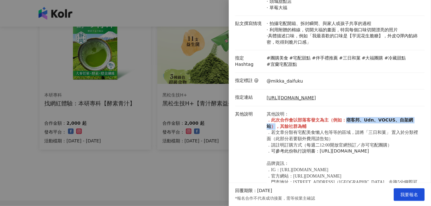
click at [347, 123] on p "其他說明： ． 此次合作會以部落客發文為主（例如： 痞客邦、Udn、VOCUS、自架網站 ），其餘社群為輔 ．若文章分類有宅配美食懶人包等等的區域，請將「三日…" at bounding box center [344, 151] width 155 height 81
drag, startPoint x: 347, startPoint y: 123, endPoint x: 385, endPoint y: 122, distance: 37.9
click at [385, 122] on strong "痞客邦、Udn、VOCUS、自架網站" at bounding box center [340, 122] width 147 height 11
click at [389, 130] on span "．若文章分類有宅配美食懶人包等等的區域，請將「三日和菓」 置入於分類裡面（此部分若要額外費用請告知）" at bounding box center [343, 135] width 152 height 11
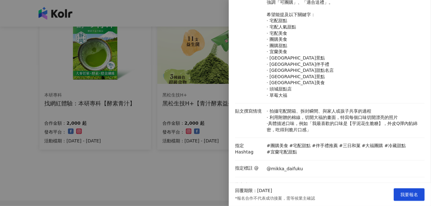
scroll to position [126, 0]
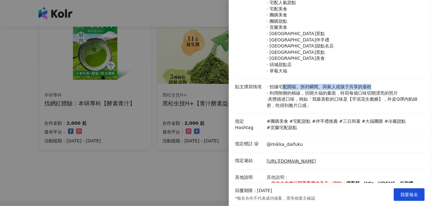
drag, startPoint x: 292, startPoint y: 89, endPoint x: 371, endPoint y: 89, distance: 79.9
click at [371, 89] on p "· 拍攝宅配開箱、拆封瞬間、與家人或孩子共享的過程 · 利用附贈的棉線，切開大福的畫面，特寫每個口味切開漂亮的照片 ·具體描述口味，例如「我最喜歡的口味是【芋…" at bounding box center [344, 96] width 155 height 25
drag, startPoint x: 371, startPoint y: 89, endPoint x: 371, endPoint y: 94, distance: 4.7
click at [371, 94] on p "· 拍攝宅配開箱、拆封瞬間、與家人或孩子共享的過程 · 利用附贈的棉線，切開大福的畫面，特寫每個口味切開漂亮的照片 ·具體描述口味，例如「我最喜歡的口味是【芋…" at bounding box center [344, 96] width 155 height 25
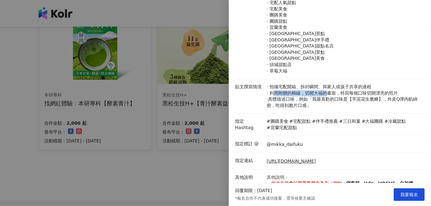
drag, startPoint x: 274, startPoint y: 93, endPoint x: 328, endPoint y: 93, distance: 53.7
click at [328, 93] on p "· 拍攝宅配開箱、拆封瞬間、與家人或孩子共享的過程 · 利用附贈的棉線，切開大福的畫面，特寫每個口味切開漂亮的照片 ·具體描述口味，例如「我最喜歡的口味是【芋…" at bounding box center [344, 96] width 155 height 25
drag, startPoint x: 328, startPoint y: 93, endPoint x: 347, endPoint y: 108, distance: 24.9
click at [347, 108] on li "貼文撰寫情境 · 拍攝宅配開箱、拆封瞬間、與家人或孩子共享的過程 · 利用附贈的棉線，切開大福的畫面，特寫每個口味切開漂亮的照片 ·具體描述口味，例如「我最喜…" at bounding box center [329, 96] width 189 height 34
drag, startPoint x: 271, startPoint y: 127, endPoint x: 349, endPoint y: 126, distance: 78.3
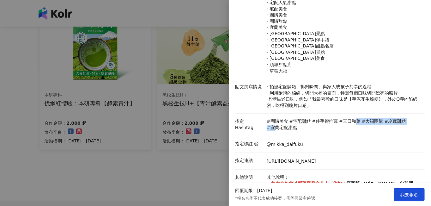
click at [349, 126] on div "#團購美食 #宅配甜點 #伴手禮推薦 #三日和菓 #大福團購 #冷藏甜點 #宜蘭宅配甜點" at bounding box center [344, 124] width 155 height 12
drag, startPoint x: 349, startPoint y: 126, endPoint x: 347, endPoint y: 141, distance: 15.6
click at [347, 141] on div "@mikka_daifuku" at bounding box center [344, 144] width 158 height 7
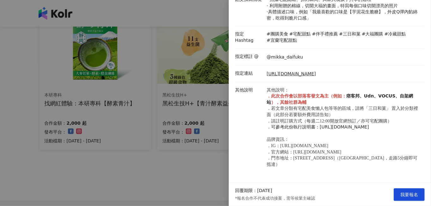
scroll to position [230, 0]
click at [410, 196] on span "我要報名" at bounding box center [409, 194] width 18 height 5
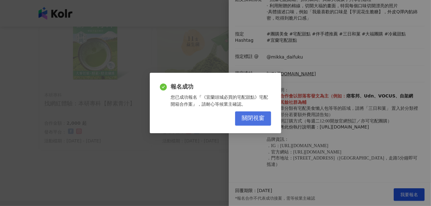
click at [242, 119] on span "關閉視窗" at bounding box center [253, 118] width 23 height 7
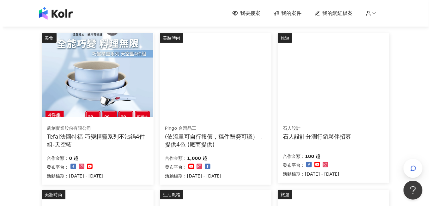
scroll to position [62, 0]
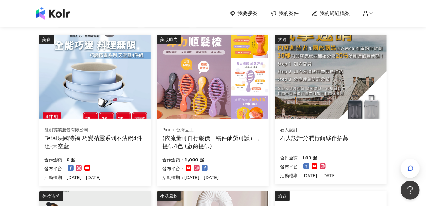
click at [87, 88] on img at bounding box center [94, 77] width 111 height 84
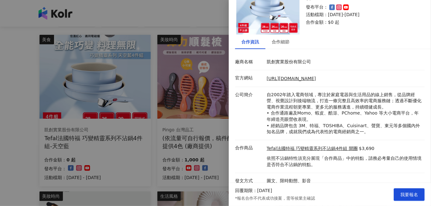
scroll to position [41, 0]
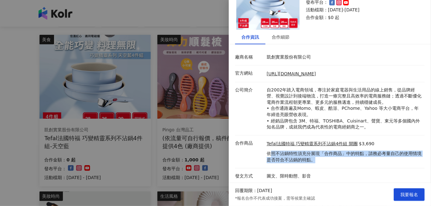
drag, startPoint x: 268, startPoint y: 153, endPoint x: 346, endPoint y: 164, distance: 78.1
click at [346, 164] on li "合作商品 Tefal法國特福 巧變精靈系列不沾鍋4件組 開團 $3,690 依照不沾鍋特性須充分展現「合作商品」中的特點，請務必考量自己的使用情境是否符合不沾…" at bounding box center [329, 151] width 189 height 33
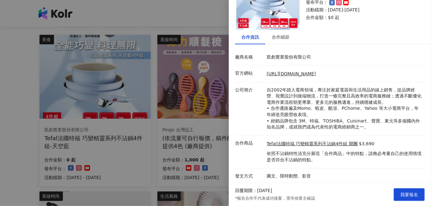
drag, startPoint x: 346, startPoint y: 164, endPoint x: 332, endPoint y: 170, distance: 15.0
click at [332, 170] on li "發文方式 圖文、限時動態、影音" at bounding box center [329, 176] width 189 height 16
click at [172, 17] on div at bounding box center [215, 103] width 431 height 206
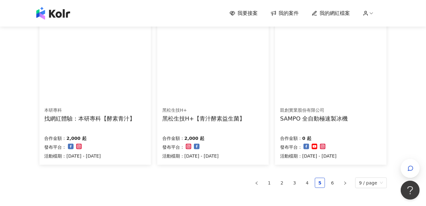
scroll to position [377, 0]
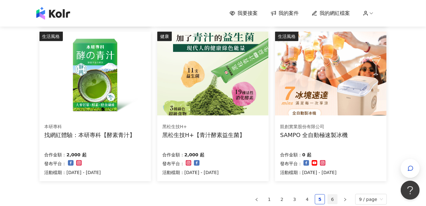
click at [334, 199] on link "6" at bounding box center [332, 198] width 9 height 9
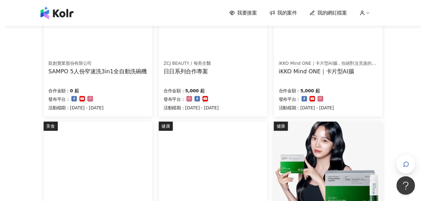
scroll to position [0, 0]
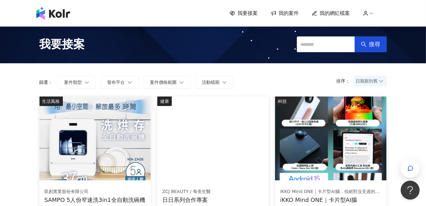
click at [367, 10] on div "我要接案 我的案件 我的網紅檔案" at bounding box center [308, 13] width 157 height 7
click at [369, 13] on icon at bounding box center [366, 13] width 6 height 6
click at [348, 14] on span "我的網紅檔案" at bounding box center [335, 13] width 30 height 7
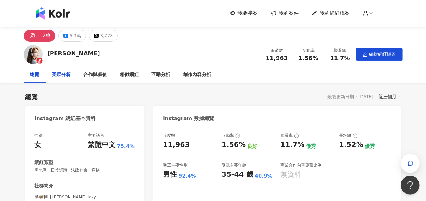
click at [59, 73] on div "受眾分析" at bounding box center [61, 75] width 19 height 8
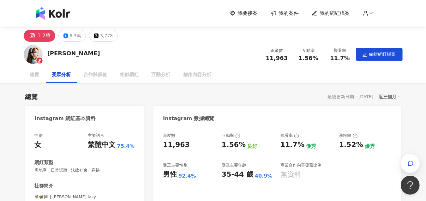
scroll to position [414, 0]
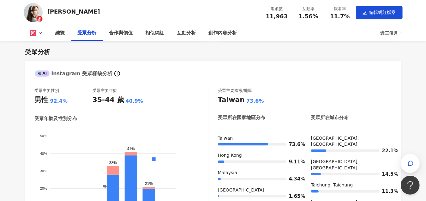
click at [98, 34] on div "受眾分析" at bounding box center [87, 33] width 32 height 16
click at [225, 33] on div "創作內容分析" at bounding box center [223, 33] width 28 height 8
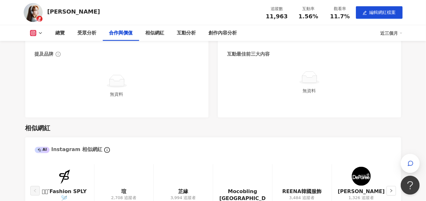
scroll to position [790, 0]
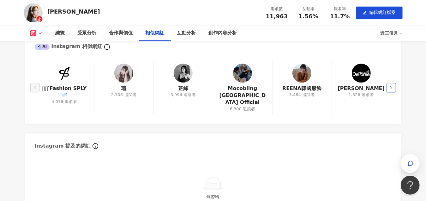
click at [392, 86] on icon "right" at bounding box center [391, 88] width 4 height 4
